Goal: Information Seeking & Learning: Learn about a topic

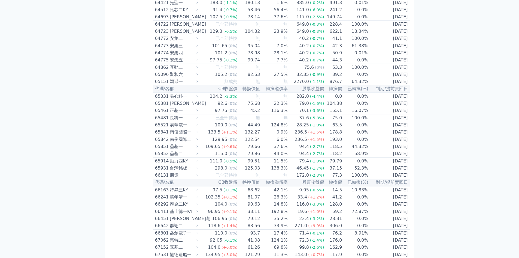
scroll to position [2297, 0]
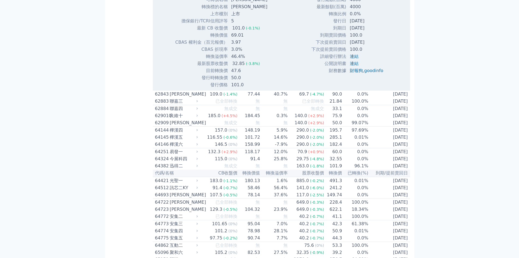
scroll to position [2225, 0]
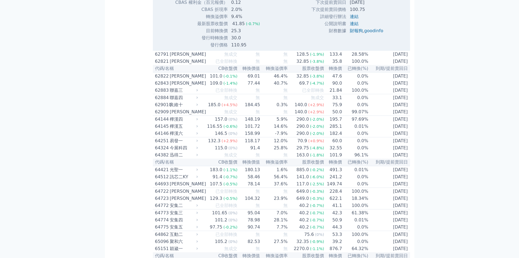
scroll to position [2297, 0]
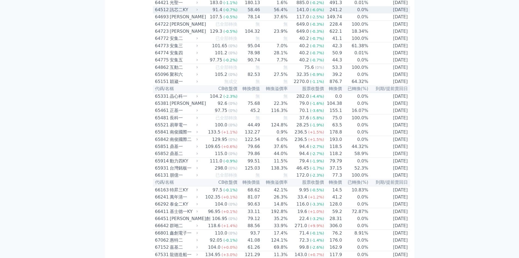
click at [171, 13] on div "訊芯二KY" at bounding box center [183, 10] width 27 height 7
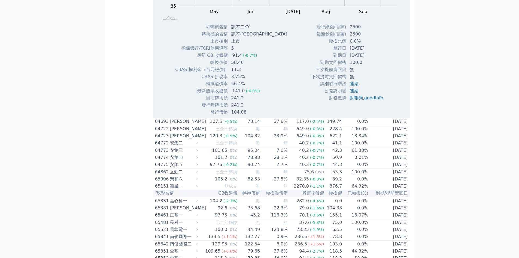
scroll to position [2443, 0]
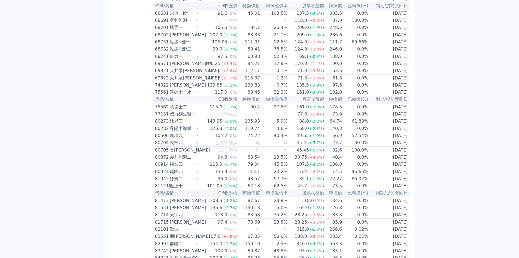
scroll to position [2733, 0]
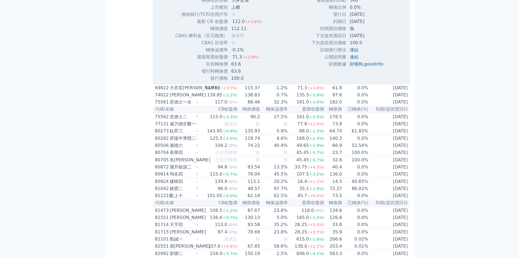
scroll to position [2879, 0]
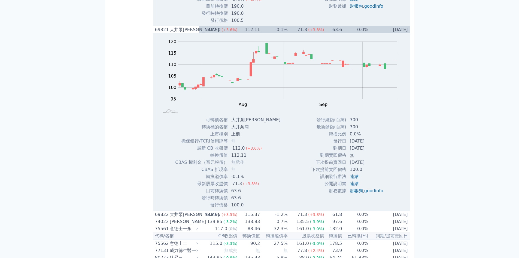
scroll to position [2806, 0]
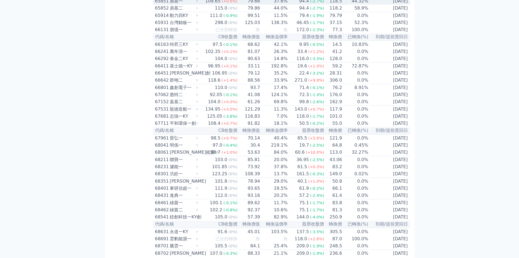
scroll to position [2370, 0]
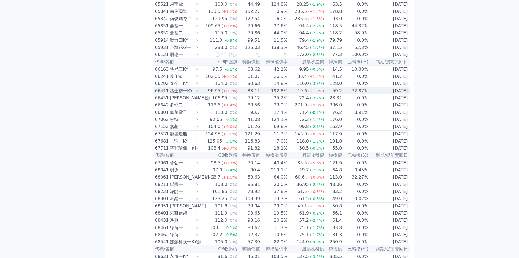
scroll to position [2297, 0]
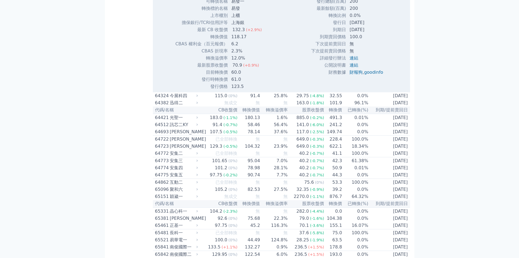
scroll to position [2370, 0]
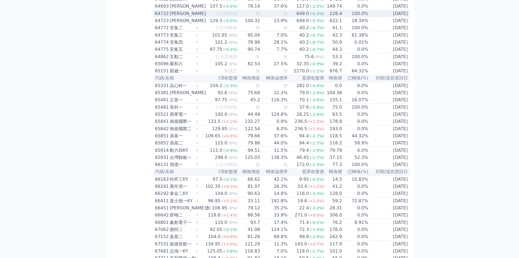
scroll to position [2297, 0]
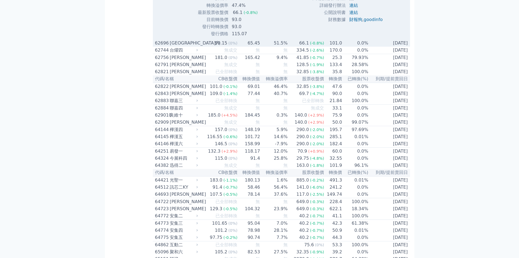
click at [180, 46] on div "[GEOGRAPHIC_DATA]六" at bounding box center [183, 43] width 27 height 7
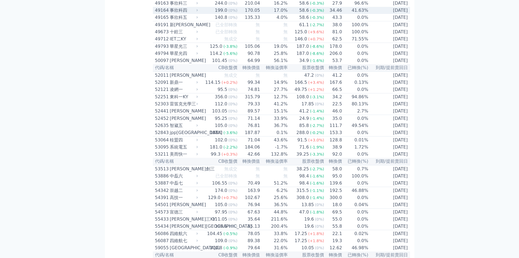
scroll to position [1643, 0]
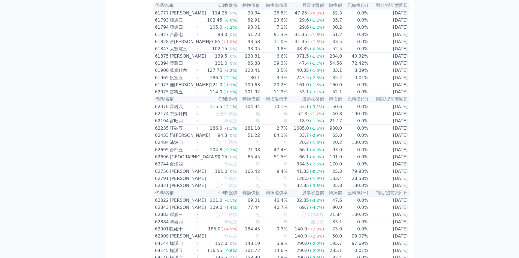
scroll to position [2152, 0]
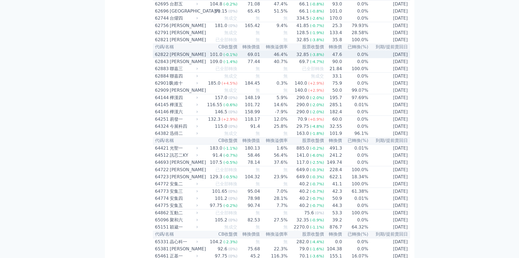
click at [175, 58] on div "[PERSON_NAME]" at bounding box center [183, 54] width 27 height 7
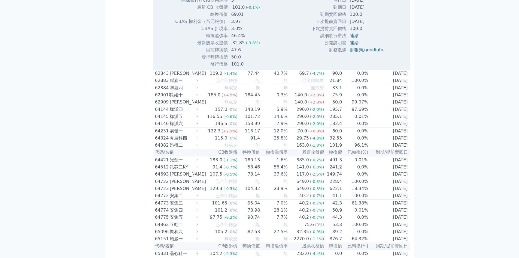
scroll to position [2297, 0]
